Goal: Information Seeking & Learning: Learn about a topic

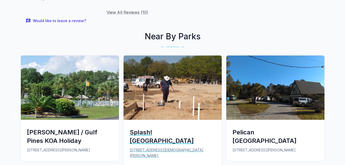
scroll to position [771, 0]
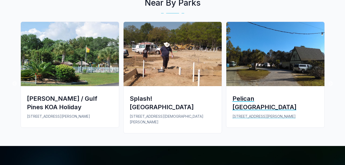
click at [251, 99] on div "Pelican [GEOGRAPHIC_DATA]" at bounding box center [276, 102] width 86 height 17
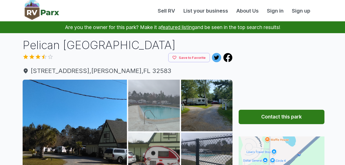
click at [135, 101] on img at bounding box center [154, 106] width 52 height 52
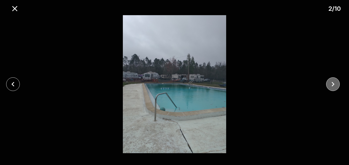
click at [333, 84] on icon "close" at bounding box center [333, 84] width 9 height 9
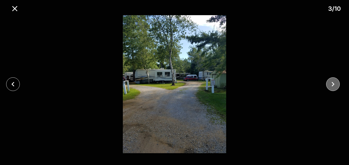
click at [333, 84] on icon "close" at bounding box center [333, 84] width 9 height 9
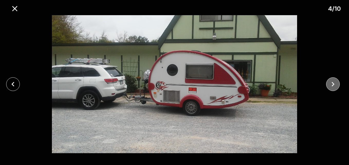
click at [333, 84] on icon "close" at bounding box center [333, 84] width 9 height 9
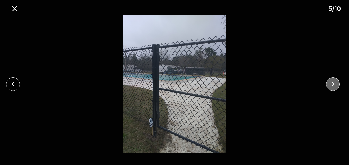
click at [333, 84] on icon "close" at bounding box center [333, 84] width 9 height 9
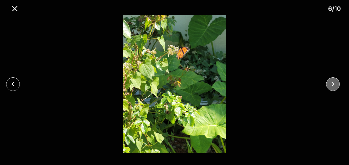
click at [333, 87] on icon "close" at bounding box center [333, 84] width 9 height 9
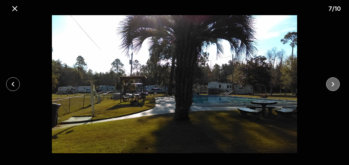
click at [334, 86] on icon "close" at bounding box center [333, 84] width 9 height 9
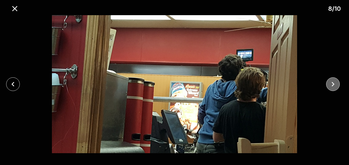
click at [334, 86] on icon "close" at bounding box center [333, 84] width 9 height 9
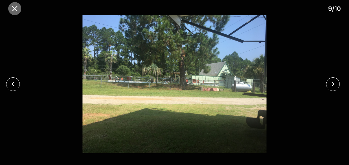
click at [13, 8] on icon "close" at bounding box center [14, 8] width 9 height 9
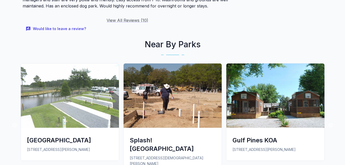
scroll to position [797, 0]
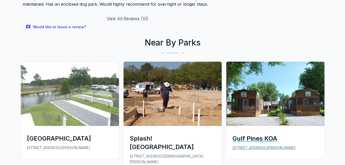
click at [265, 93] on img at bounding box center [275, 94] width 98 height 64
